Goal: Entertainment & Leisure: Consume media (video, audio)

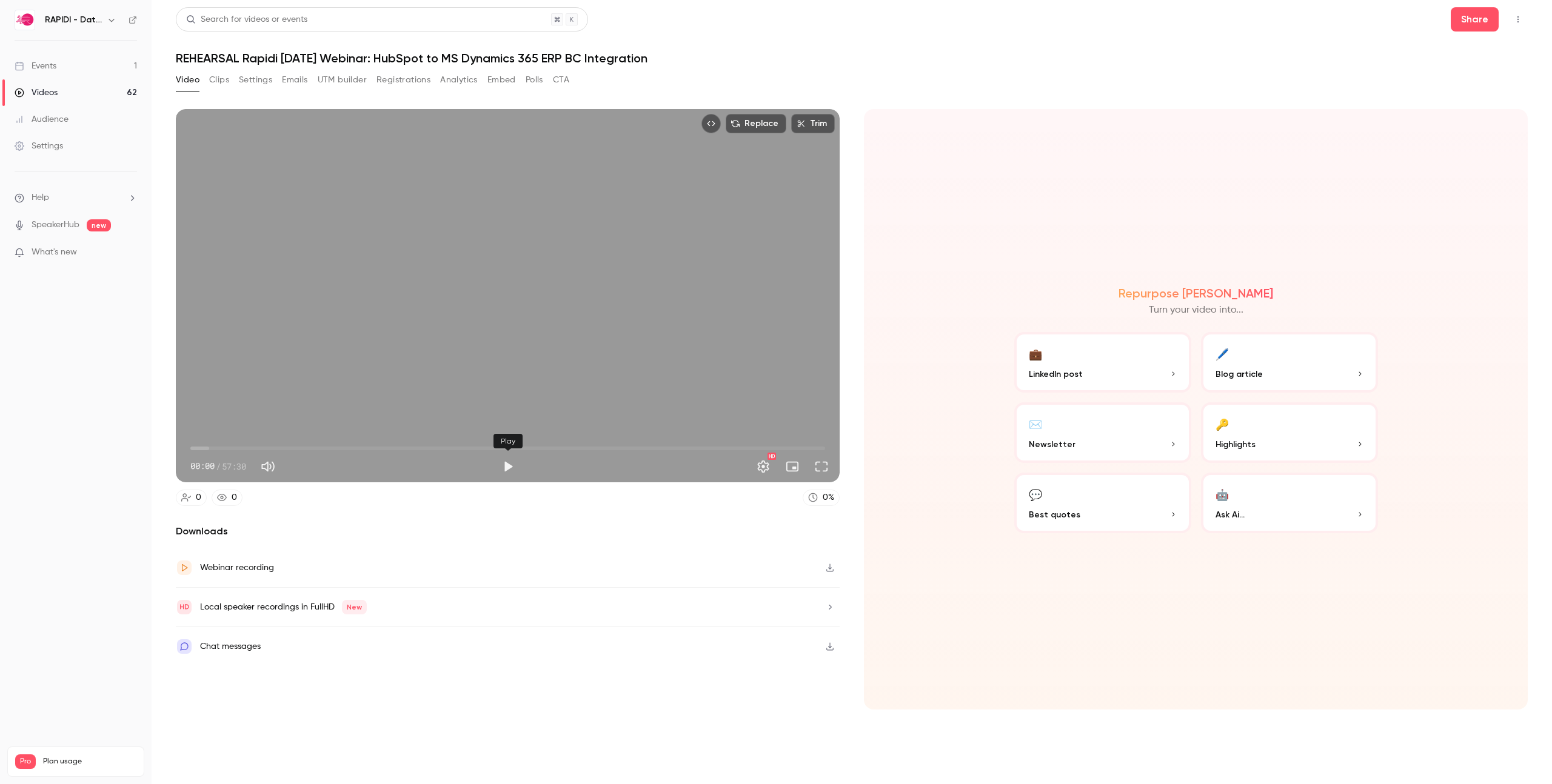
click at [512, 468] on button "Play" at bounding box center [508, 466] width 24 height 24
click at [201, 448] on span "00:56" at bounding box center [507, 449] width 635 height 20
click at [823, 466] on button "Full screen" at bounding box center [821, 466] width 24 height 24
click at [209, 448] on span "01:02" at bounding box center [507, 449] width 635 height 20
click at [509, 468] on button "Pause" at bounding box center [508, 466] width 24 height 24
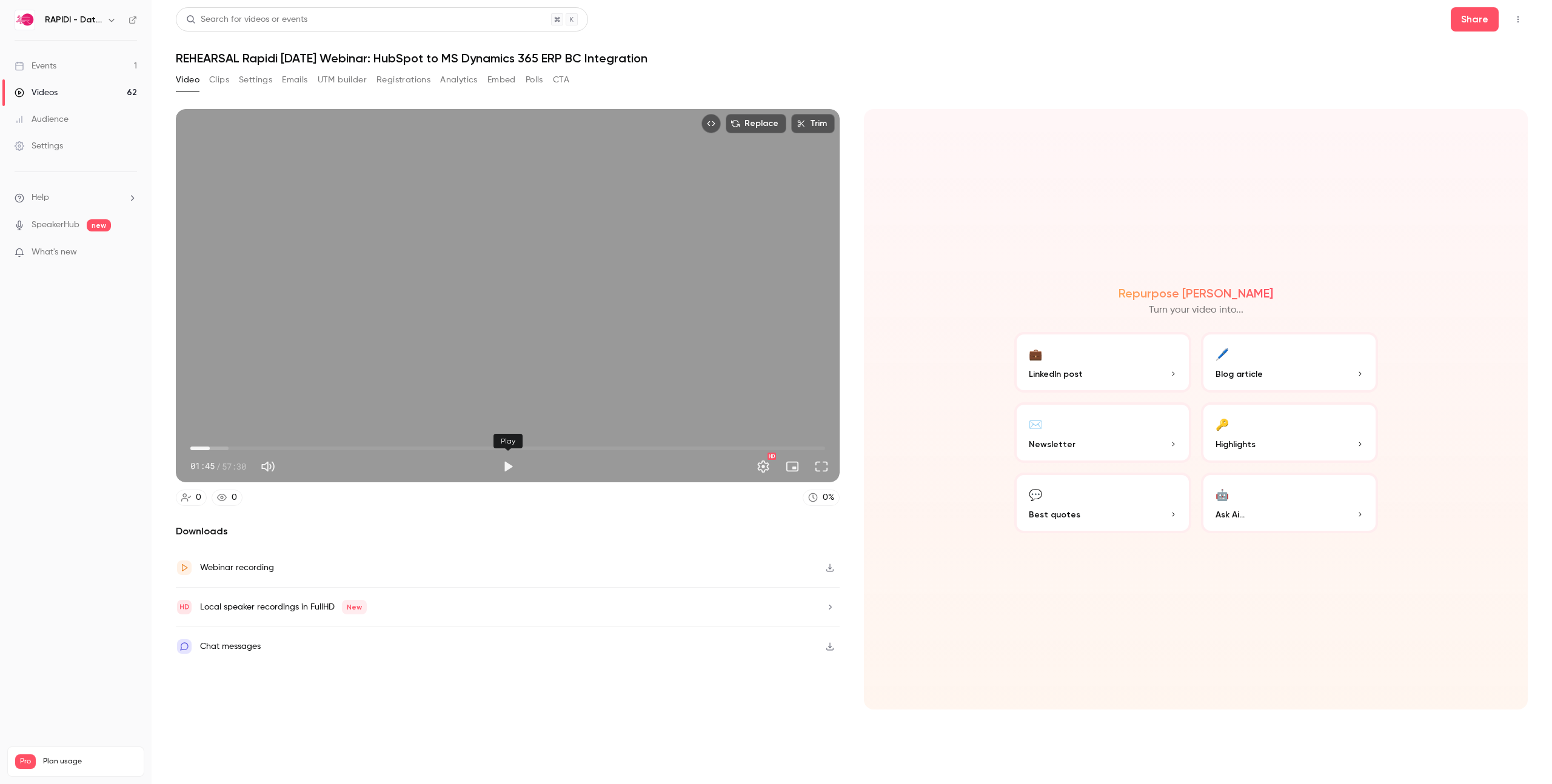
click at [508, 471] on button "Play" at bounding box center [508, 466] width 24 height 24
click at [823, 469] on button "Full screen" at bounding box center [821, 466] width 24 height 24
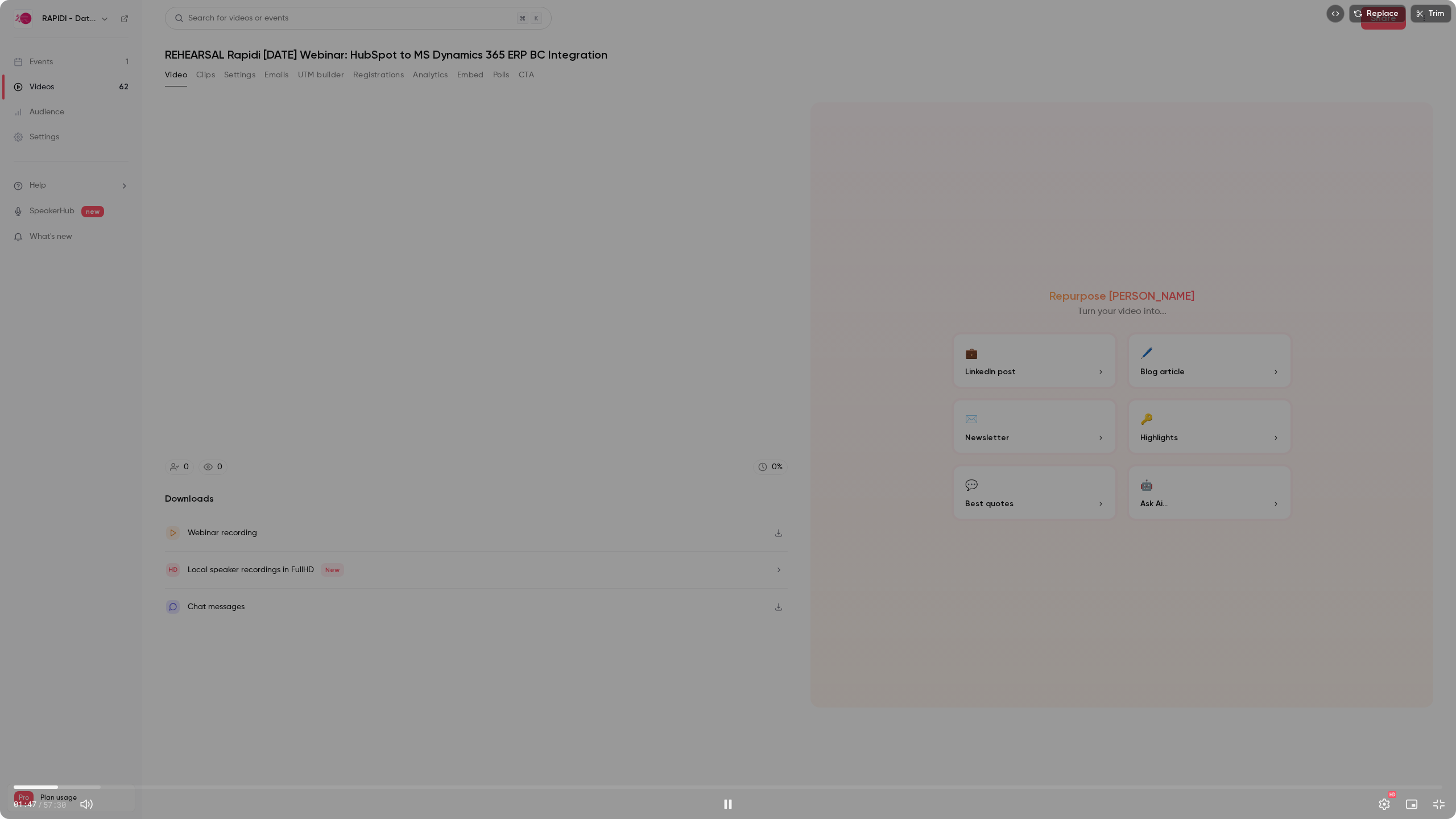
click at [71, 735] on span "01:47" at bounding box center [728, 787] width 1428 height 18
click at [83, 735] on span "02:47" at bounding box center [728, 787] width 1428 height 18
click at [96, 735] on span "02:48" at bounding box center [728, 787] width 1428 height 18
click at [109, 735] on span "03:18" at bounding box center [728, 787] width 1428 height 18
click at [103, 735] on span "03:35" at bounding box center [728, 787] width 1428 height 18
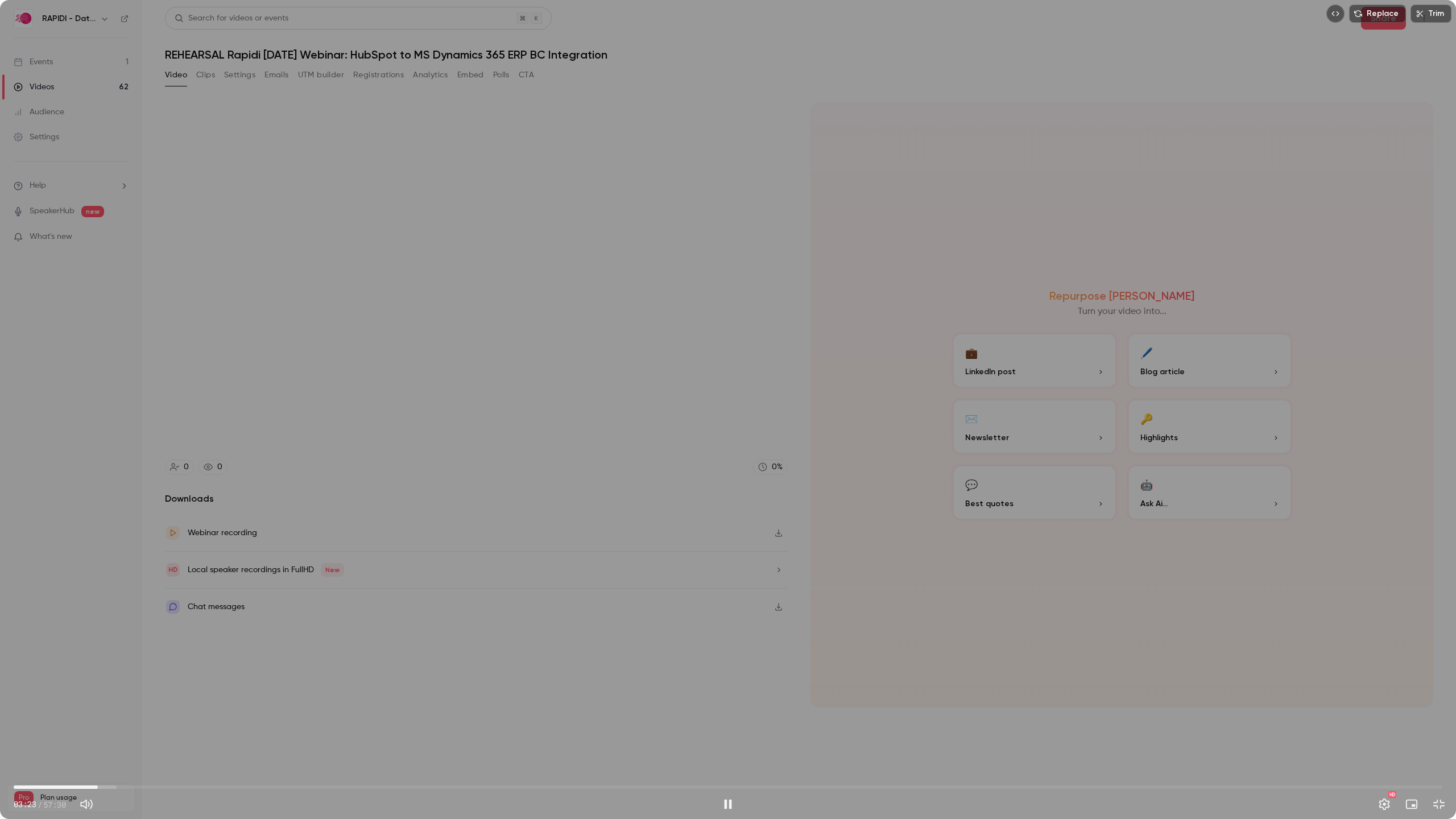
click at [98, 735] on span "03:23" at bounding box center [98, 787] width 4 height 4
click at [96, 735] on span "03:17" at bounding box center [96, 787] width 4 height 4
click at [111, 735] on span "03:54" at bounding box center [111, 787] width 4 height 4
click at [103, 735] on span "03:35" at bounding box center [728, 787] width 1428 height 18
click at [727, 735] on button "Pause" at bounding box center [728, 804] width 23 height 23
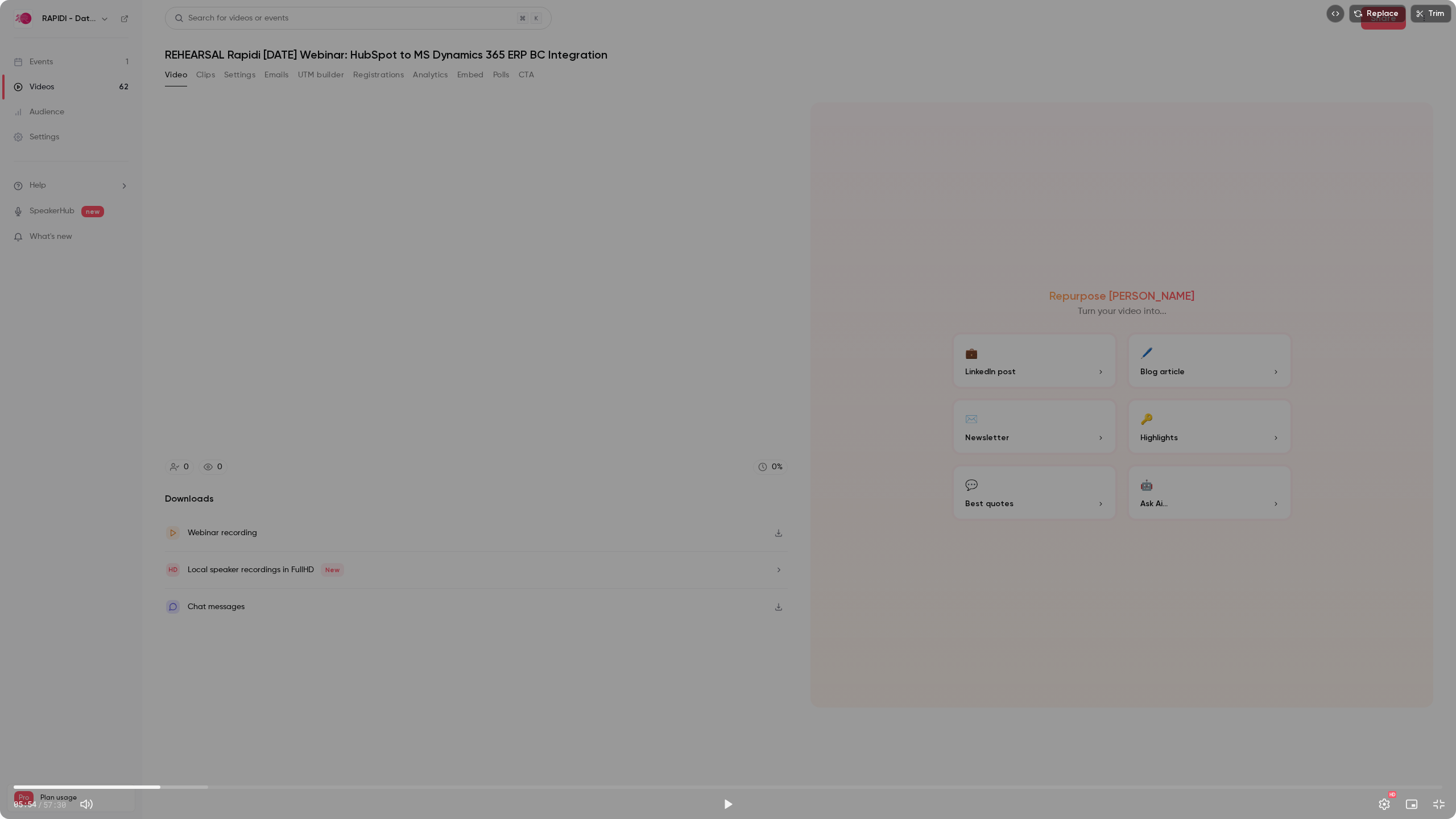
click at [161, 735] on span "05:54" at bounding box center [161, 787] width 4 height 4
click at [728, 735] on button "Play" at bounding box center [728, 804] width 23 height 23
click at [154, 735] on span "06:00" at bounding box center [728, 787] width 1428 height 18
click at [194, 735] on span "06:40" at bounding box center [728, 787] width 1428 height 18
click at [202, 735] on span "07:17" at bounding box center [728, 787] width 1428 height 18
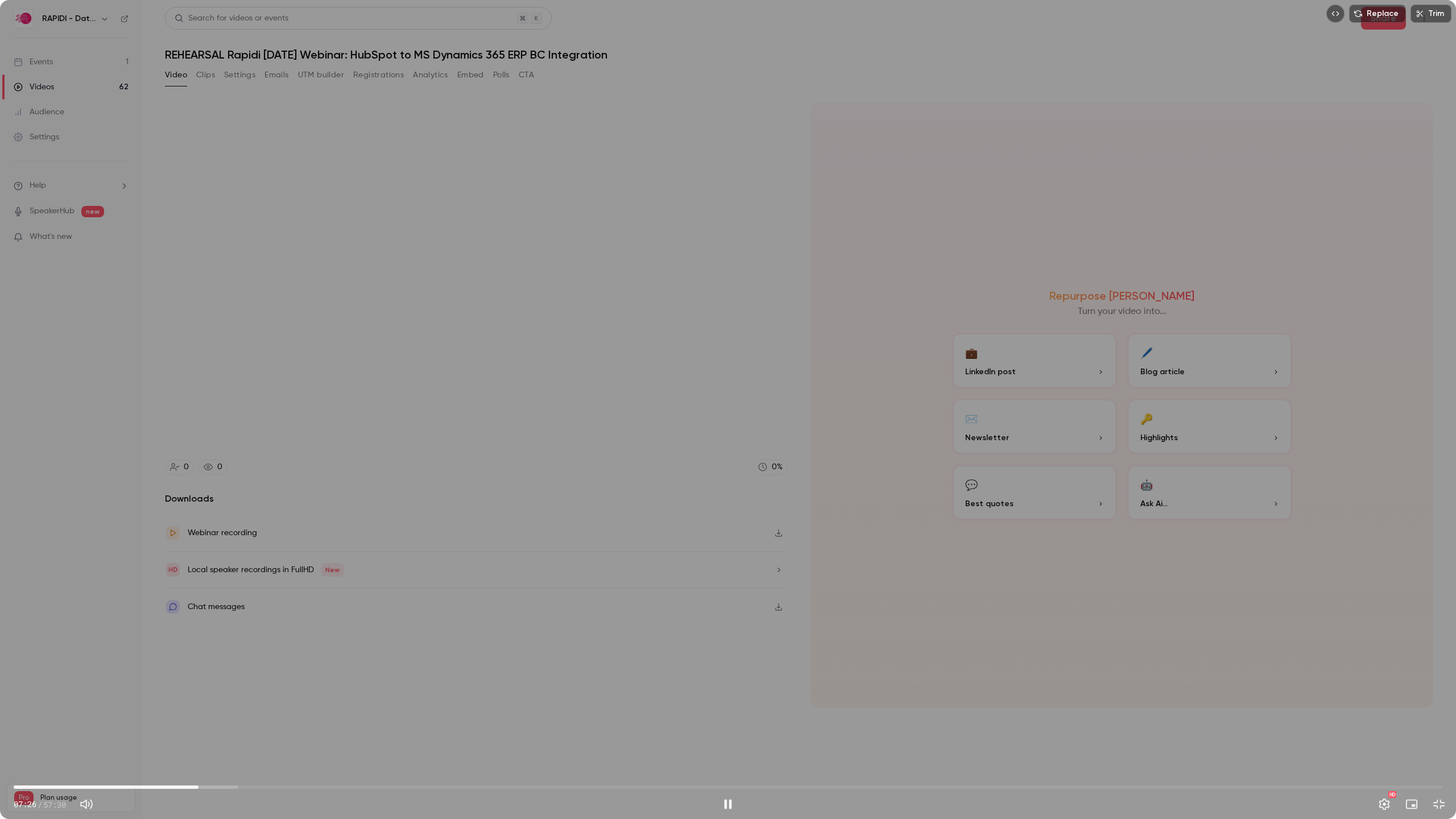
click at [199, 735] on span "07:26" at bounding box center [199, 787] width 4 height 4
click at [194, 735] on span "07:15" at bounding box center [194, 787] width 4 height 4
click at [219, 735] on span "07:58" at bounding box center [728, 787] width 1428 height 18
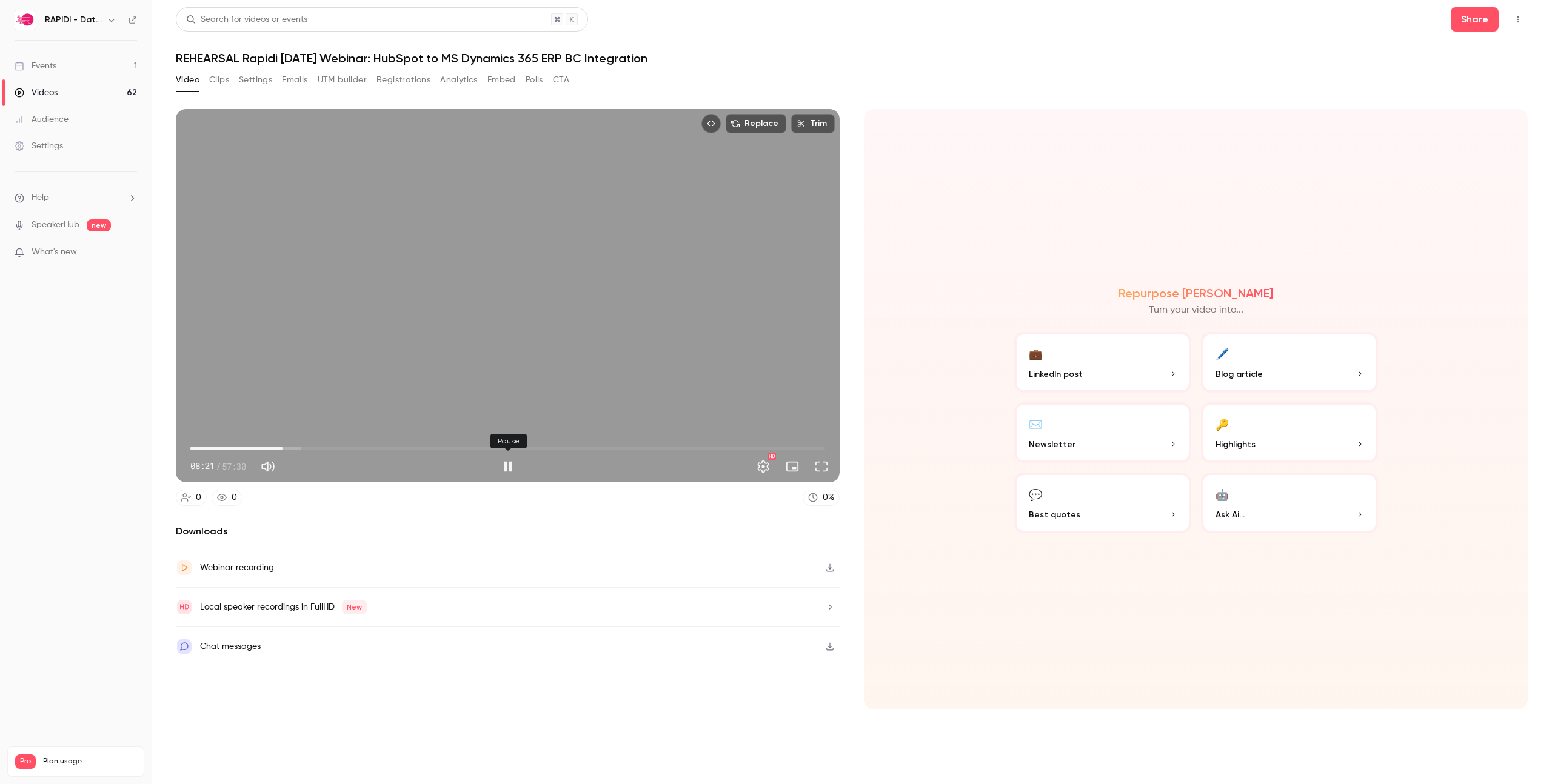
click at [507, 467] on button "Pause" at bounding box center [508, 466] width 24 height 24
type input "*****"
